Goal: Information Seeking & Learning: Learn about a topic

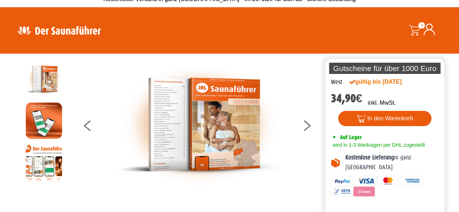
scroll to position [5, 0]
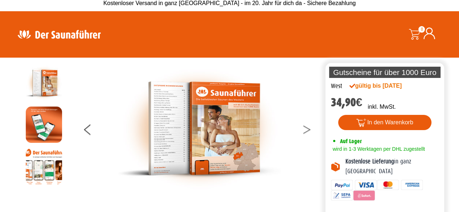
click at [309, 127] on button at bounding box center [311, 131] width 18 height 18
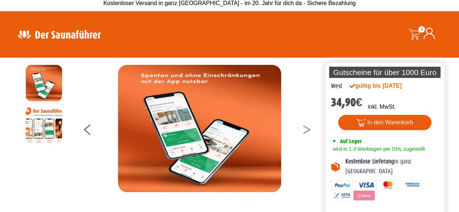
click at [309, 127] on button at bounding box center [311, 131] width 18 height 18
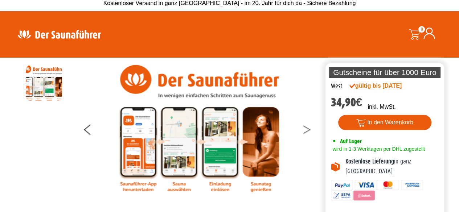
click at [307, 129] on button at bounding box center [311, 131] width 18 height 18
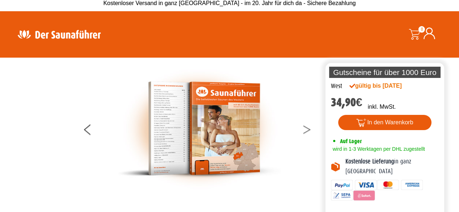
click at [307, 129] on button at bounding box center [311, 131] width 18 height 18
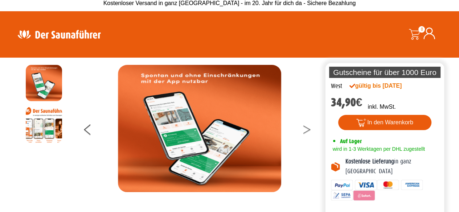
click at [307, 129] on button at bounding box center [311, 131] width 18 height 18
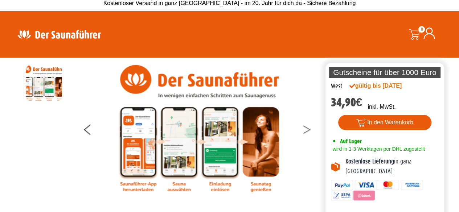
click at [307, 129] on button at bounding box center [311, 131] width 18 height 18
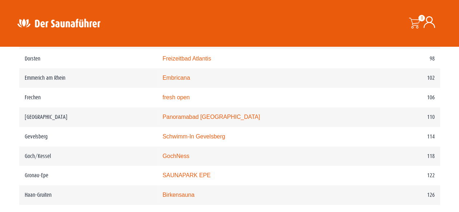
scroll to position [737, 0]
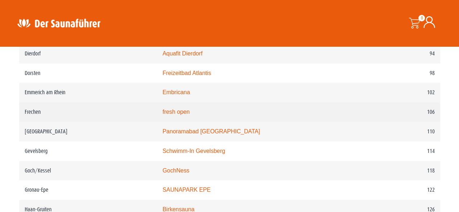
click at [186, 119] on td "fresh open" at bounding box center [260, 112] width 207 height 20
click at [186, 115] on link "fresh open" at bounding box center [176, 112] width 27 height 6
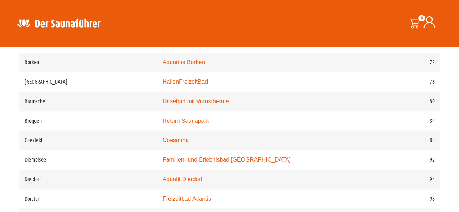
scroll to position [606, 0]
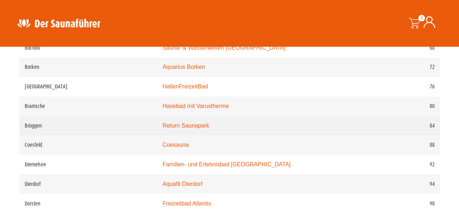
click at [193, 129] on link "Return Saunapark" at bounding box center [186, 126] width 46 height 6
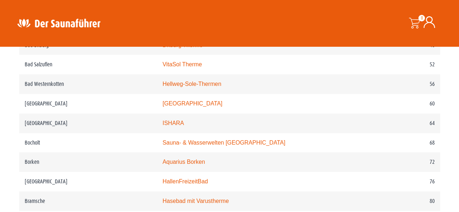
scroll to position [504, 0]
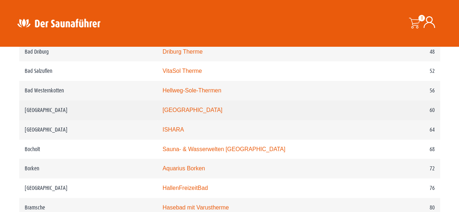
click at [206, 107] on td "[GEOGRAPHIC_DATA]" at bounding box center [260, 111] width 207 height 20
click at [205, 111] on link "[GEOGRAPHIC_DATA]" at bounding box center [193, 110] width 60 height 6
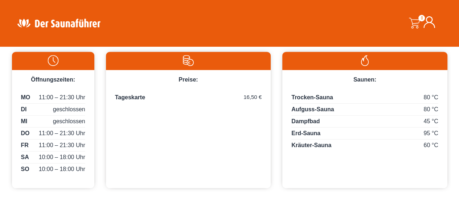
scroll to position [295, 0]
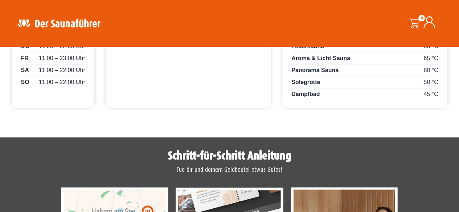
scroll to position [455, 0]
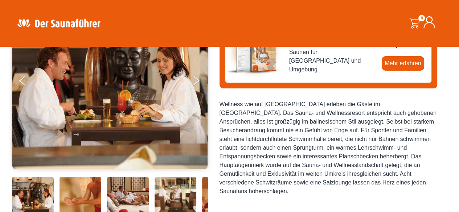
scroll to position [58, 0]
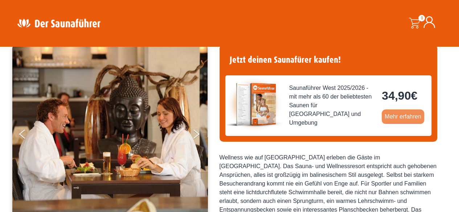
click at [402, 116] on link "Mehr erfahren" at bounding box center [403, 117] width 42 height 15
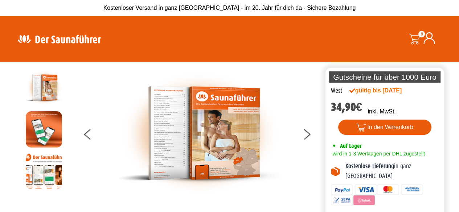
click at [457, 170] on section "Die perfekte Alternative Die perfekte Alternative Gutscheine für über 1000 Euro…" at bounding box center [229, 150] width 459 height 176
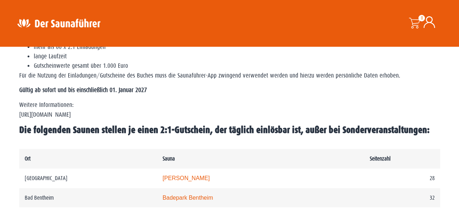
scroll to position [295, 0]
